Goal: Navigation & Orientation: Find specific page/section

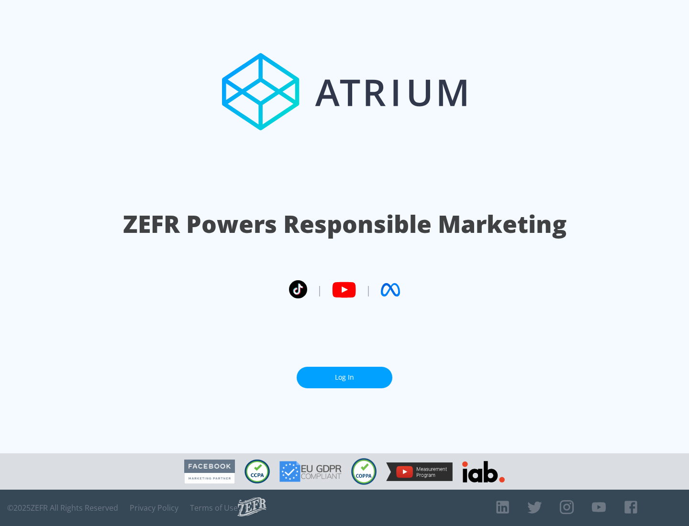
click at [344, 373] on link "Log In" at bounding box center [344, 378] width 96 height 22
